Goal: Information Seeking & Learning: Learn about a topic

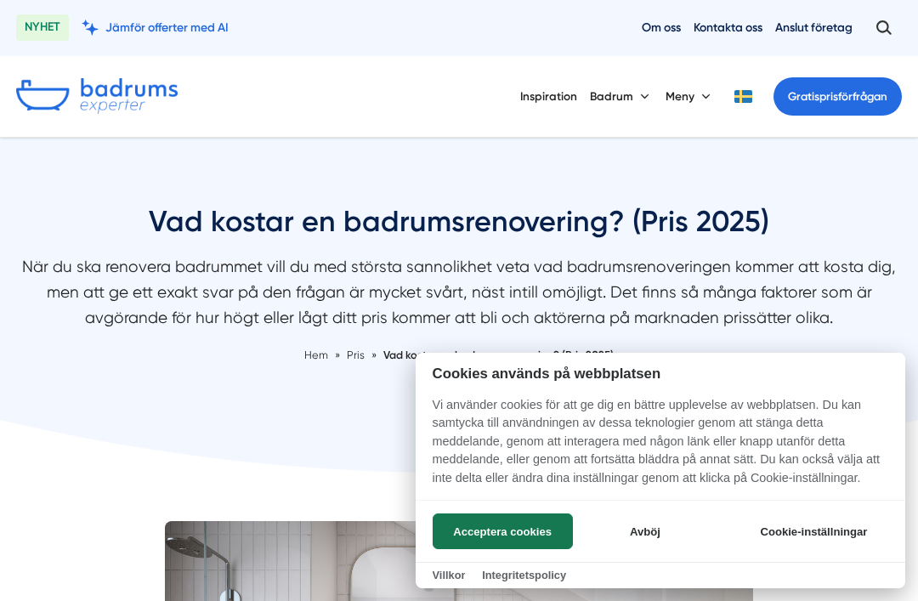
click at [537, 534] on button "Acceptera cookies" at bounding box center [503, 531] width 140 height 36
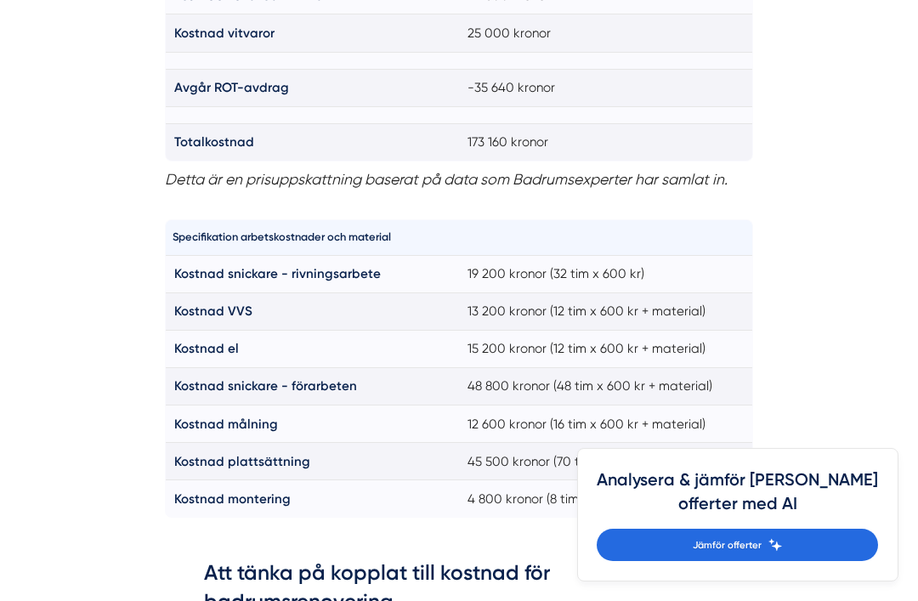
scroll to position [1429, 0]
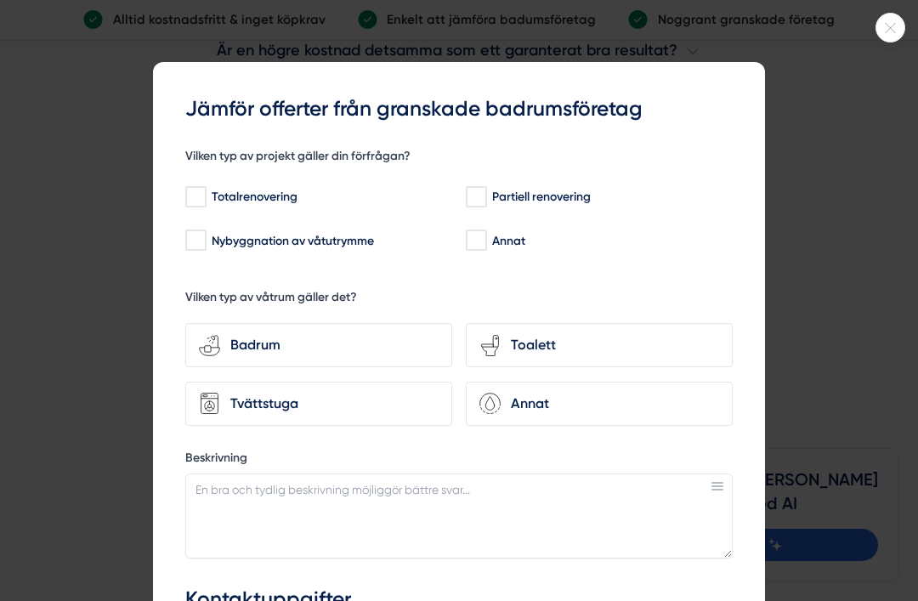
click at [869, 441] on div at bounding box center [459, 300] width 918 height 601
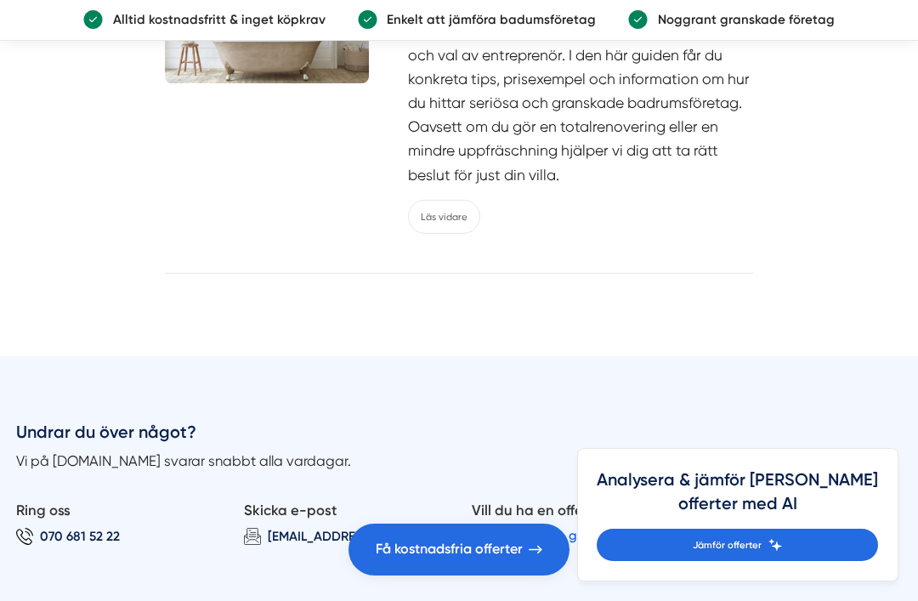
scroll to position [8078, 0]
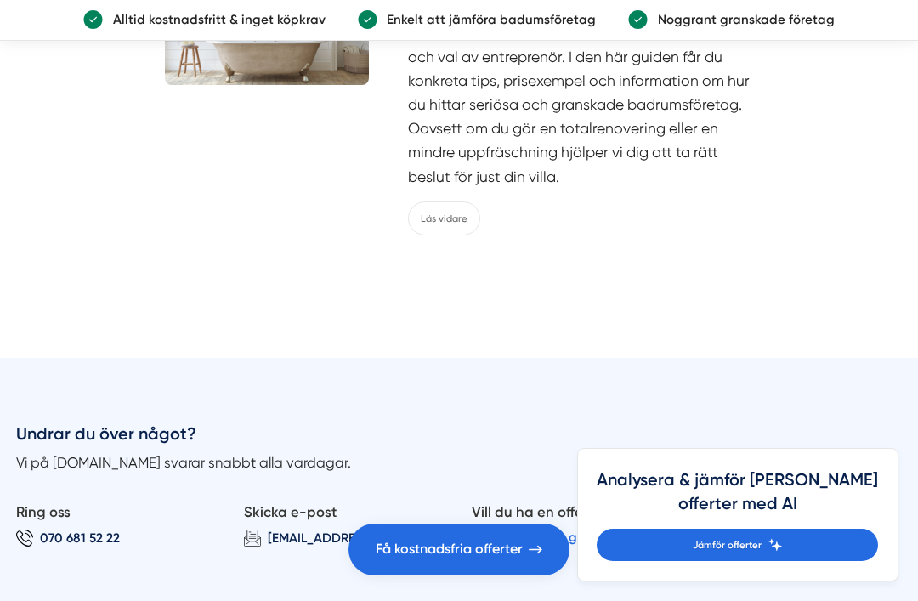
click at [472, 235] on div "Renovera badrummet i villan (pris, tips och granskade badrumsföretag) Att renov…" at bounding box center [580, 92] width 345 height 286
click at [467, 235] on link "Läs vidare" at bounding box center [444, 218] width 72 height 34
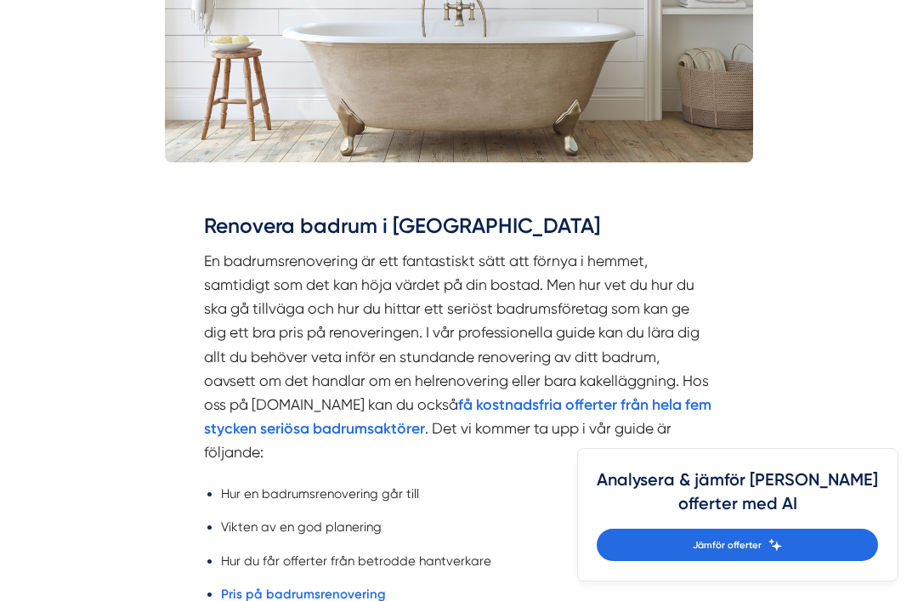
scroll to position [821, 0]
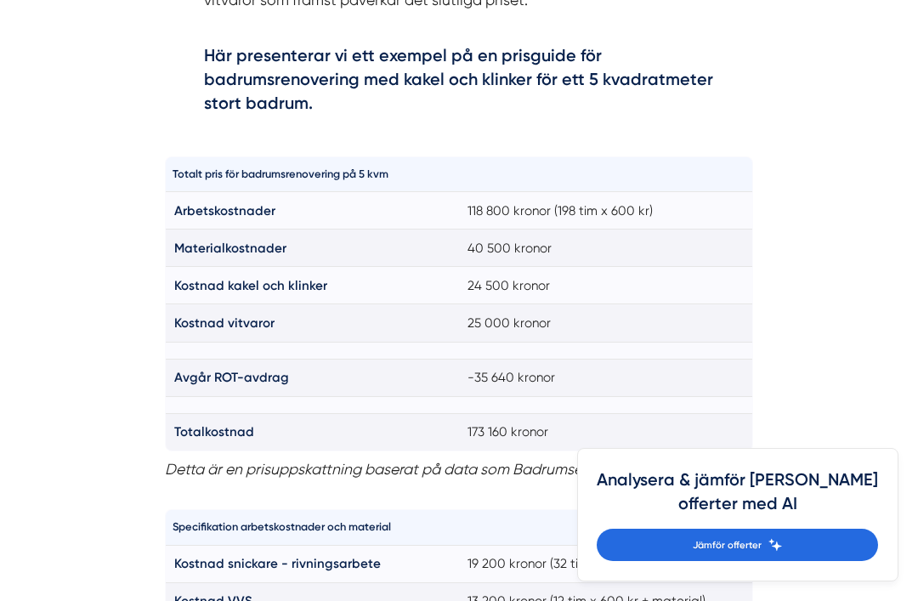
scroll to position [1143, 0]
